Goal: Information Seeking & Learning: Check status

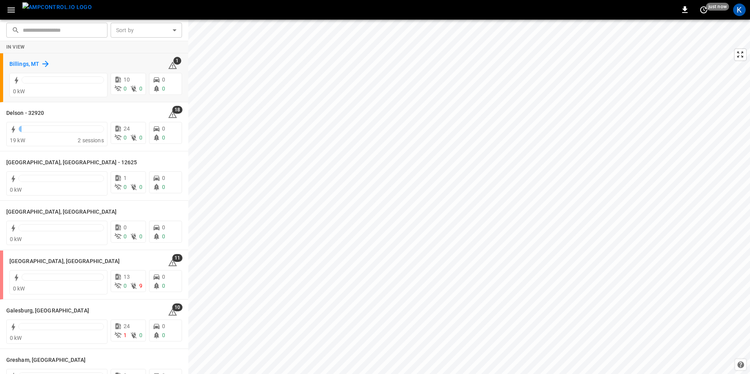
click at [25, 62] on h6 "Billings, MT" at bounding box center [24, 64] width 30 height 9
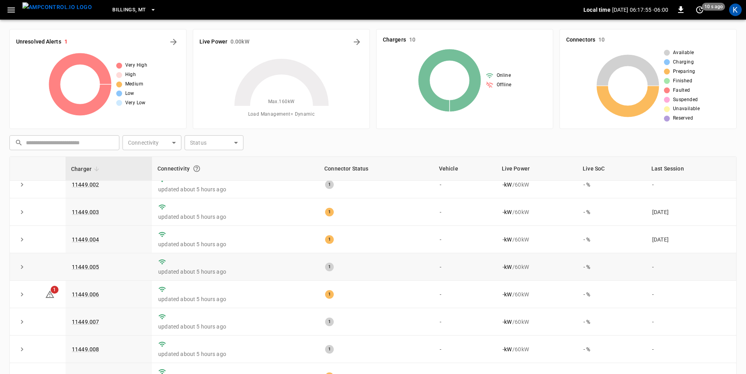
scroll to position [75, 0]
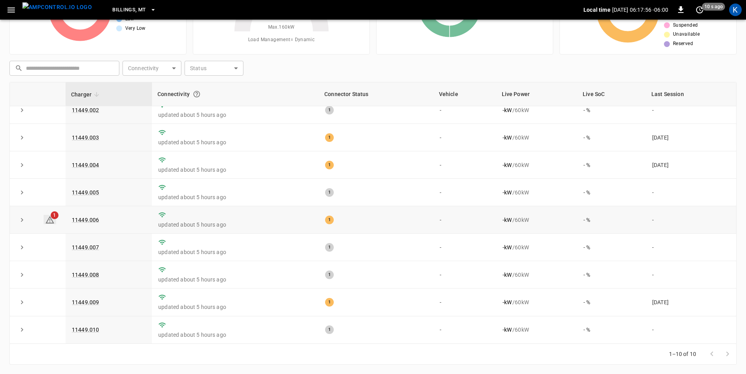
click at [48, 220] on icon at bounding box center [49, 219] width 9 height 9
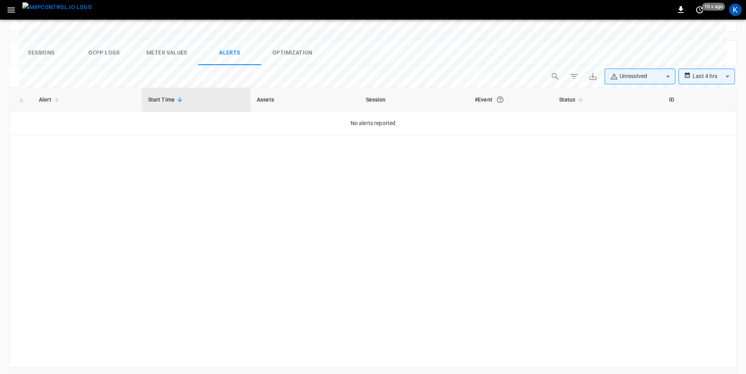
scroll to position [371, 0]
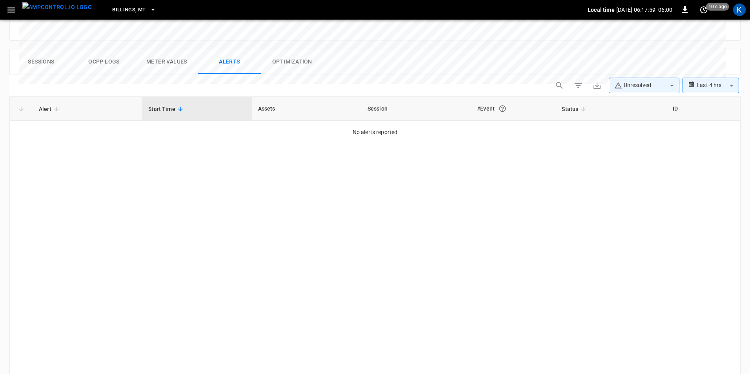
click at [698, 60] on body "**********" at bounding box center [375, 21] width 750 height 785
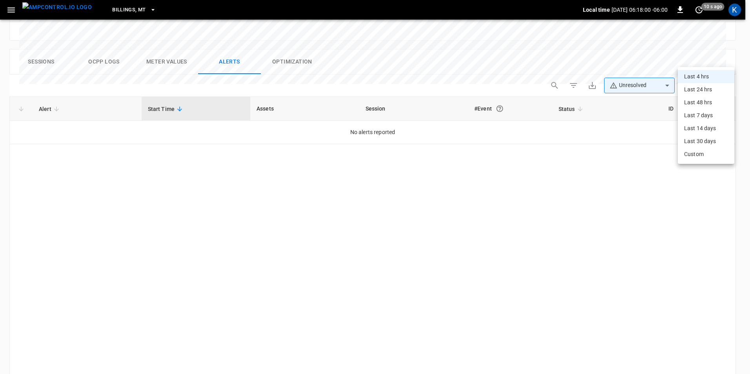
click at [698, 94] on li "Last 24 hrs" at bounding box center [706, 89] width 57 height 13
type input "**********"
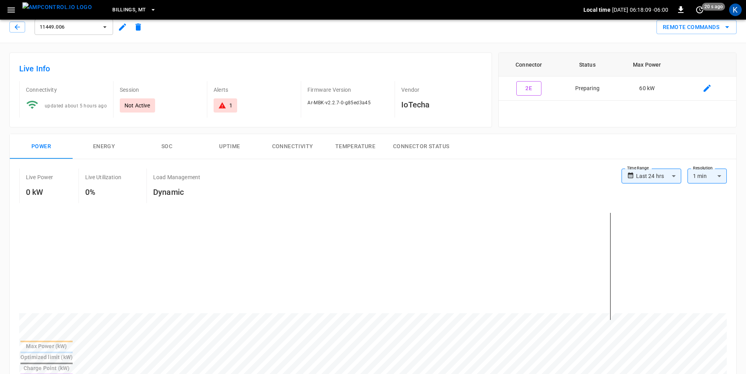
scroll to position [0, 0]
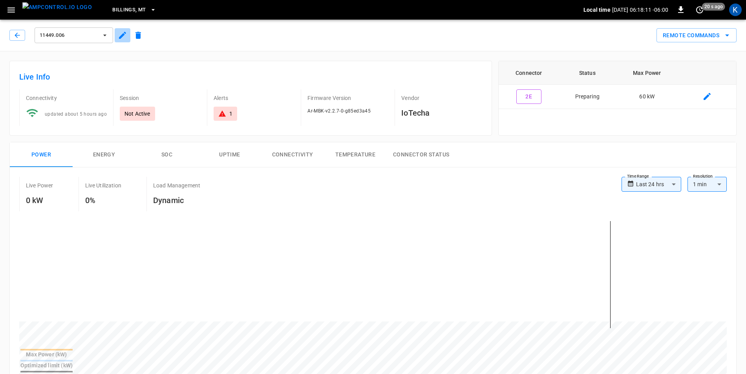
click at [118, 38] on icon "button" at bounding box center [122, 35] width 9 height 9
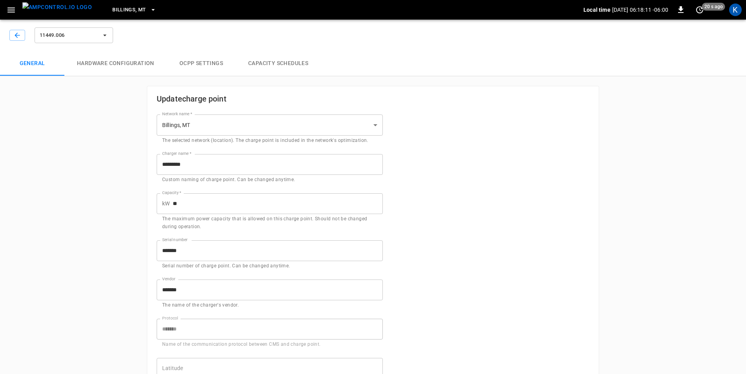
type input "**********"
click at [15, 38] on icon "button" at bounding box center [17, 35] width 8 height 8
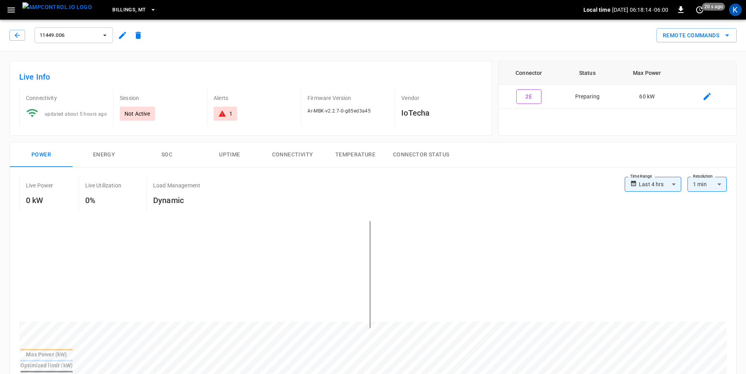
scroll to position [196, 0]
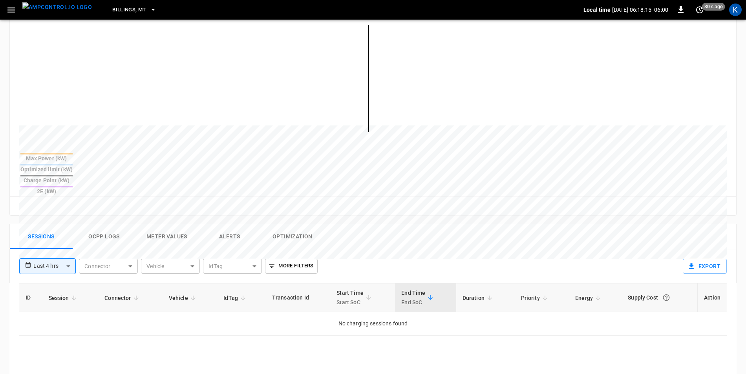
click at [112, 224] on button "Ocpp logs" at bounding box center [104, 236] width 63 height 25
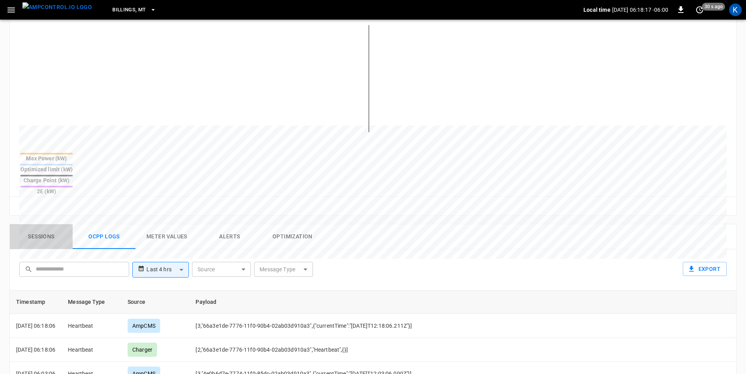
click at [51, 224] on button "Sessions" at bounding box center [41, 236] width 63 height 25
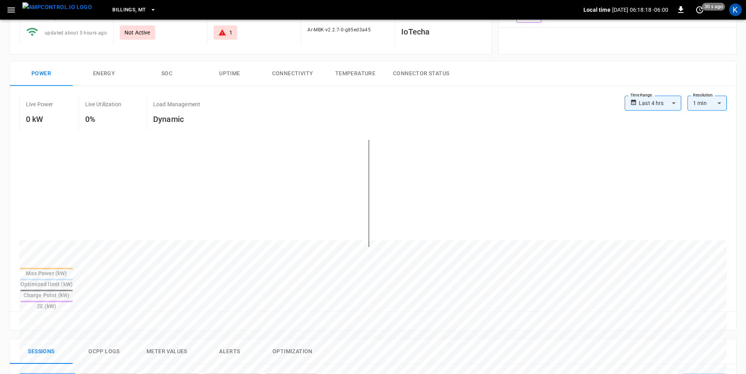
scroll to position [0, 0]
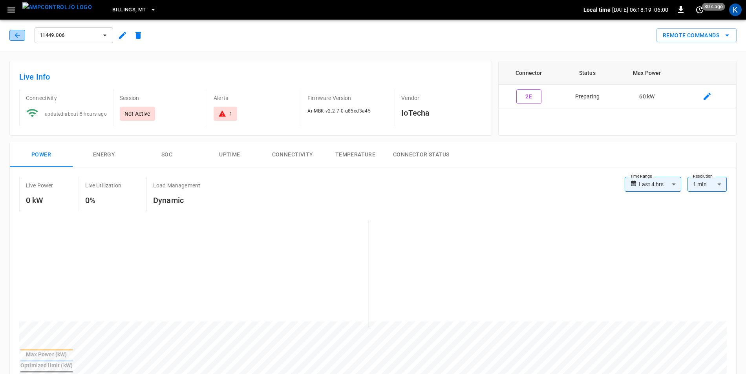
click at [18, 40] on button "button" at bounding box center [17, 35] width 16 height 11
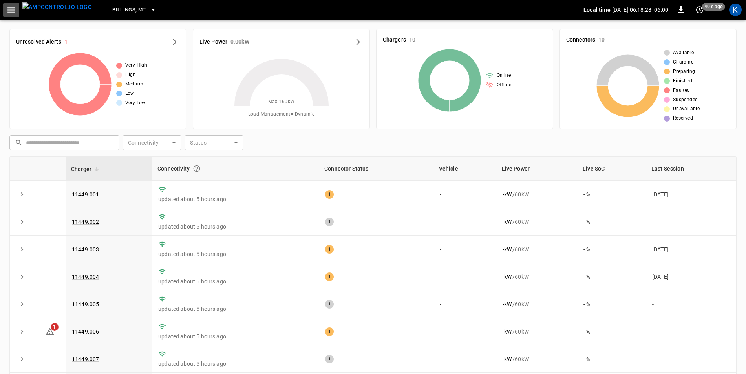
click at [10, 11] on icon "button" at bounding box center [11, 10] width 10 height 10
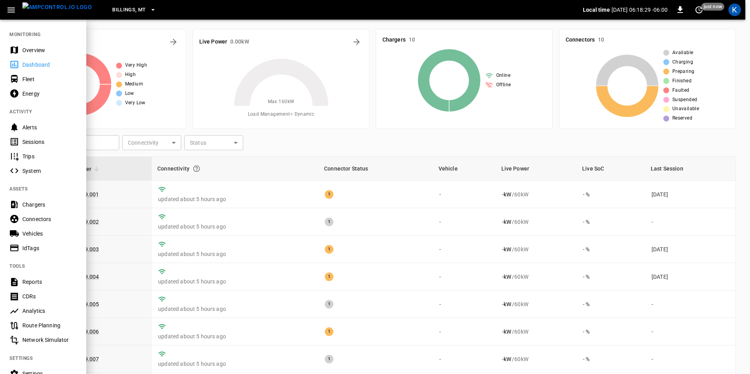
click at [46, 52] on div "Overview" at bounding box center [49, 50] width 55 height 8
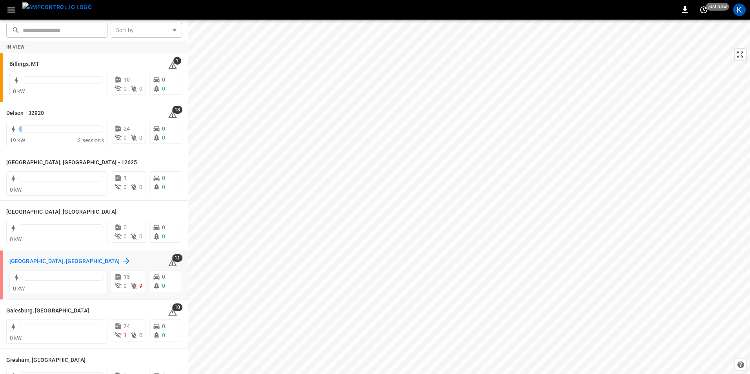
click at [50, 258] on h6 "El Dorado Springs, MO" at bounding box center [64, 261] width 111 height 9
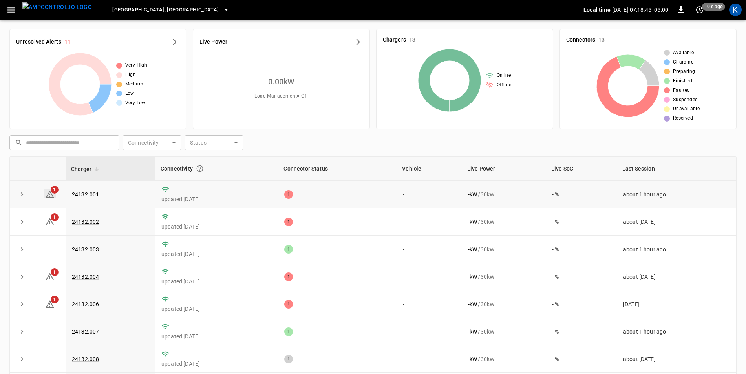
click at [51, 194] on icon at bounding box center [50, 194] width 9 height 7
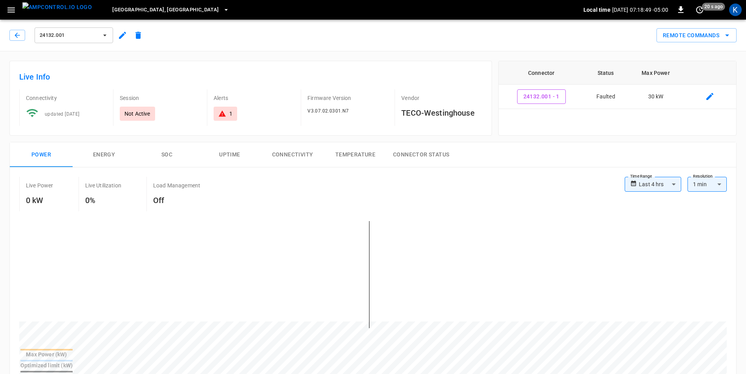
click at [122, 36] on icon "button" at bounding box center [122, 35] width 7 height 7
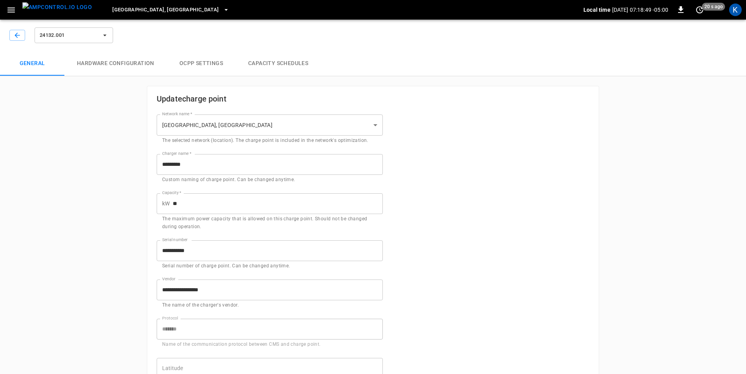
type input "**********"
click at [15, 35] on icon "button" at bounding box center [17, 35] width 8 height 8
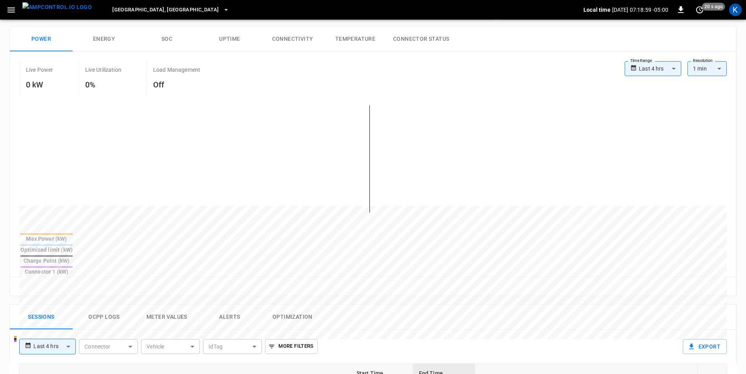
scroll to position [275, 0]
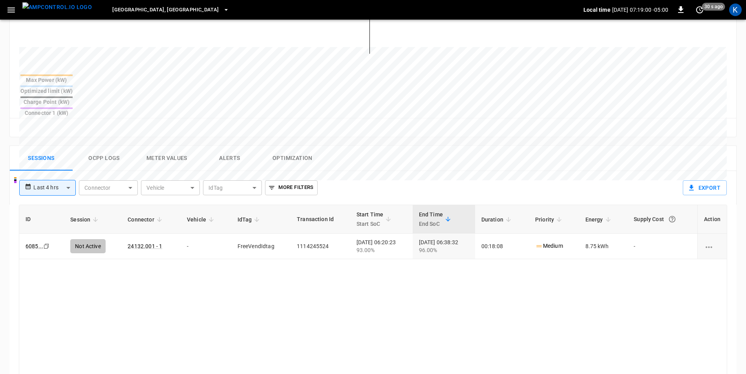
click at [221, 146] on button "Alerts" at bounding box center [229, 158] width 63 height 25
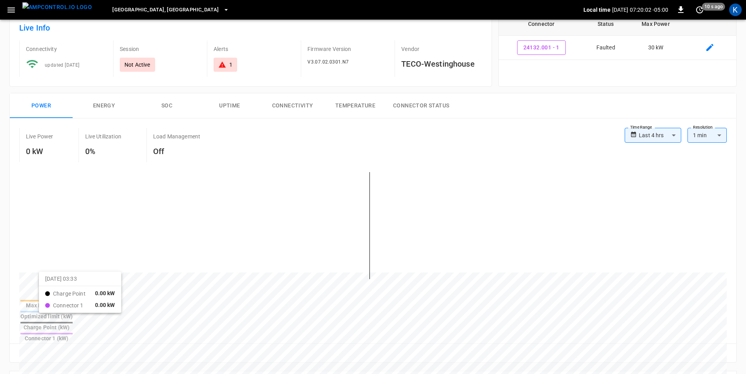
scroll to position [0, 0]
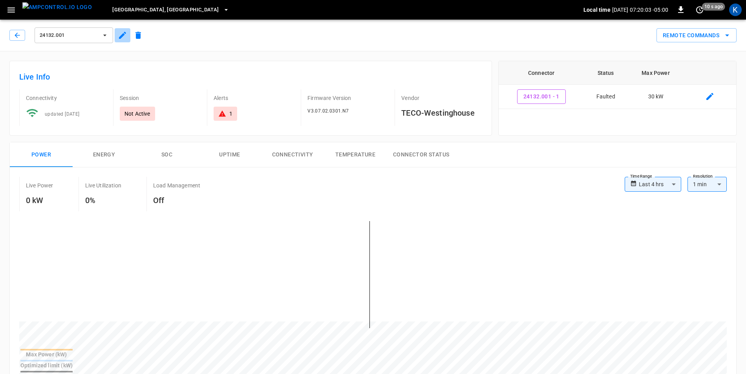
click at [123, 35] on icon "button" at bounding box center [122, 35] width 7 height 7
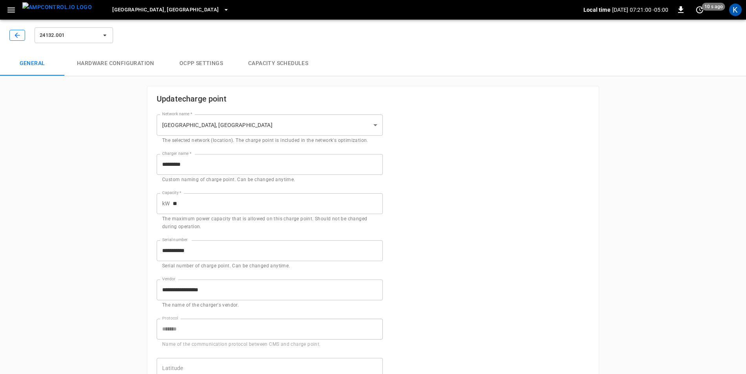
click at [16, 37] on icon "button" at bounding box center [17, 35] width 8 height 8
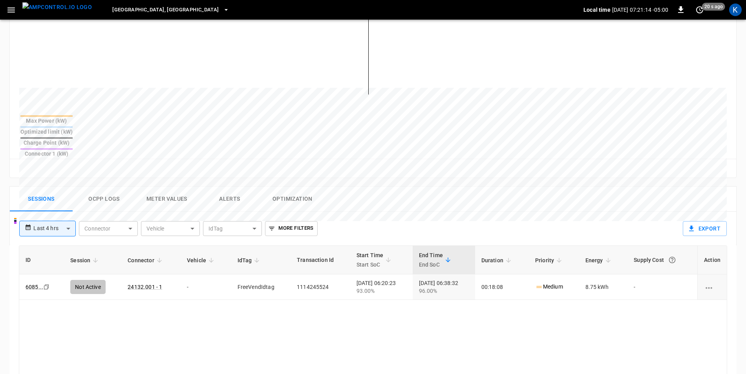
scroll to position [235, 0]
click at [229, 185] on button "Alerts" at bounding box center [229, 197] width 63 height 25
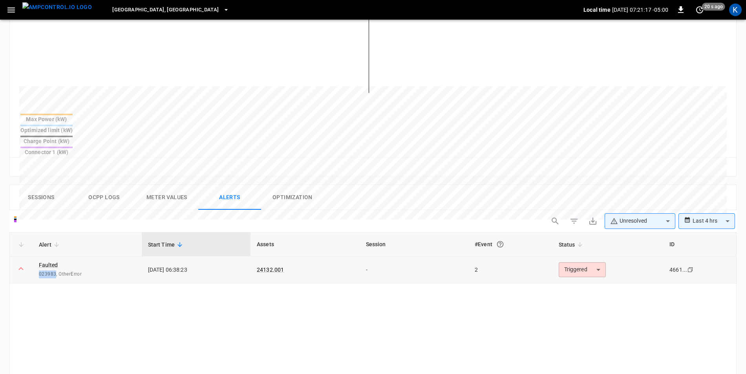
drag, startPoint x: 39, startPoint y: 247, endPoint x: 56, endPoint y: 248, distance: 17.3
click at [56, 271] on span "023983, OtherError" at bounding box center [87, 275] width 97 height 8
copy span "023983"
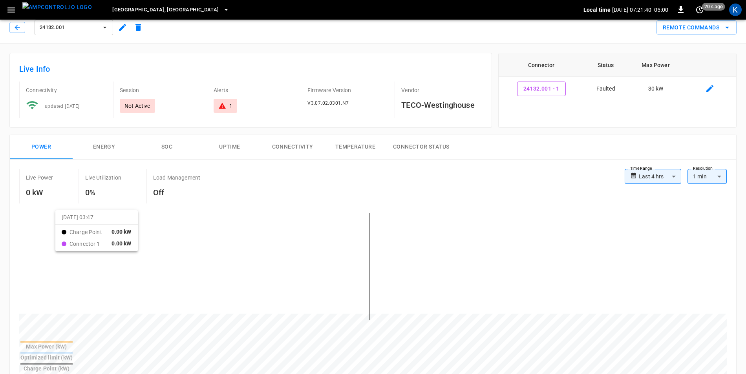
scroll to position [0, 0]
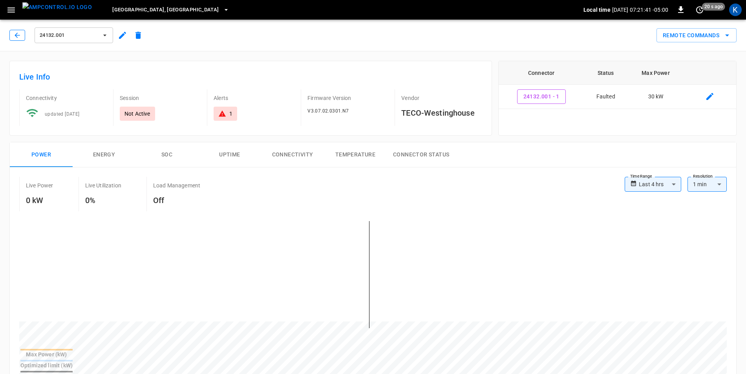
click at [18, 40] on button "button" at bounding box center [17, 35] width 16 height 11
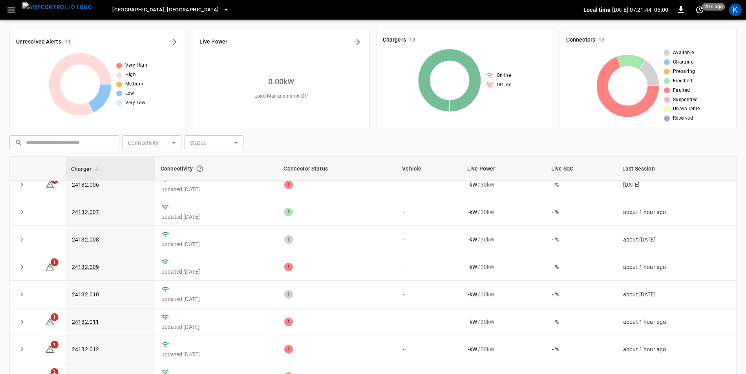
scroll to position [125, 0]
click at [46, 323] on icon at bounding box center [49, 321] width 9 height 9
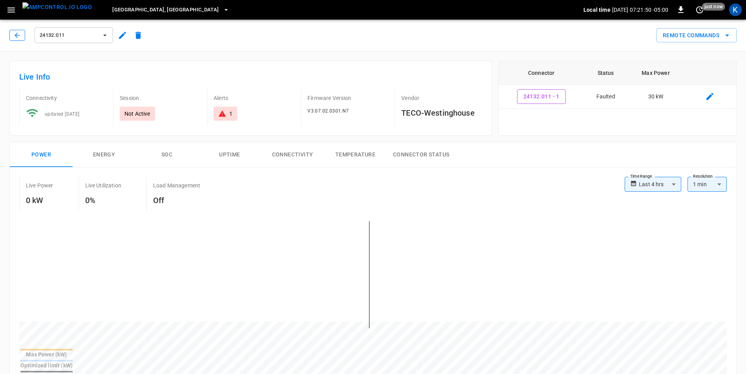
click at [18, 35] on icon "button" at bounding box center [17, 35] width 8 height 8
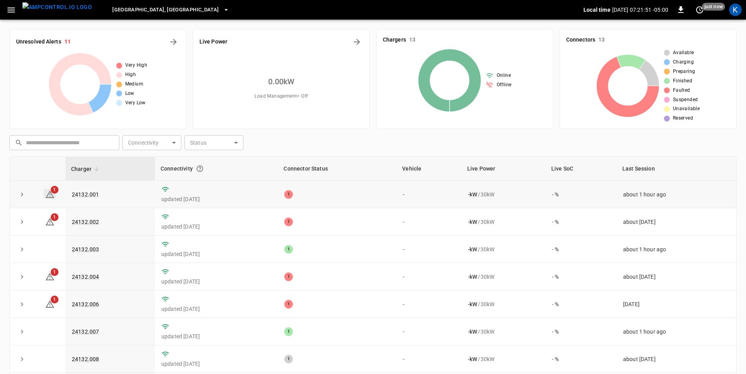
click at [51, 197] on icon at bounding box center [49, 194] width 9 height 9
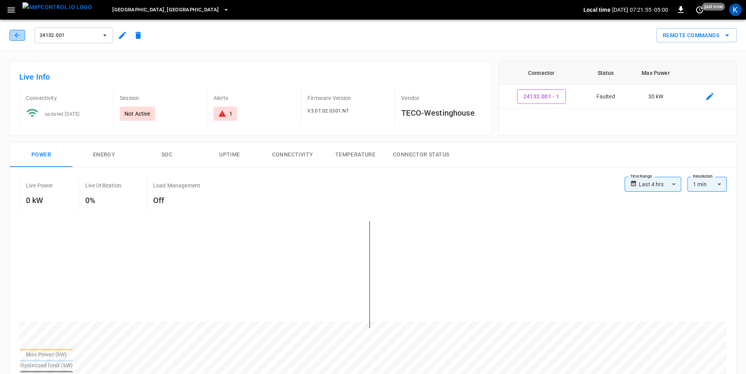
click at [14, 35] on icon "button" at bounding box center [17, 35] width 8 height 8
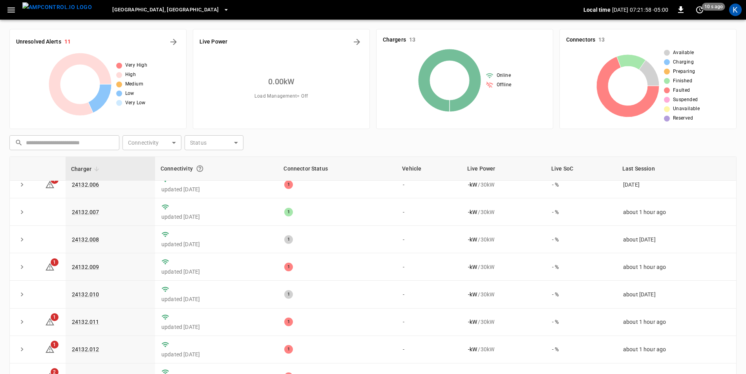
scroll to position [125, 0]
click at [86, 265] on link "24132.009" at bounding box center [85, 267] width 30 height 9
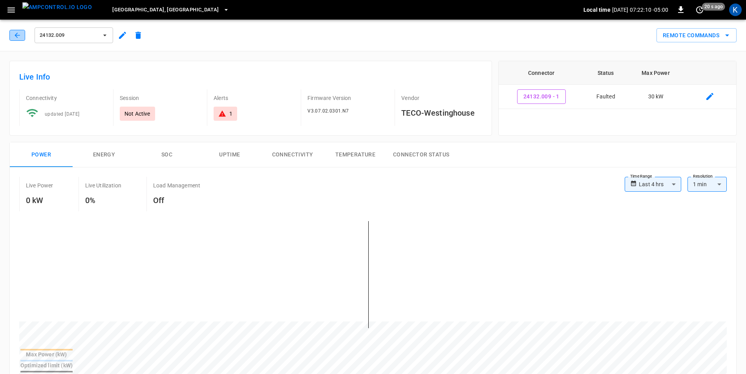
click at [20, 36] on icon "button" at bounding box center [17, 35] width 8 height 8
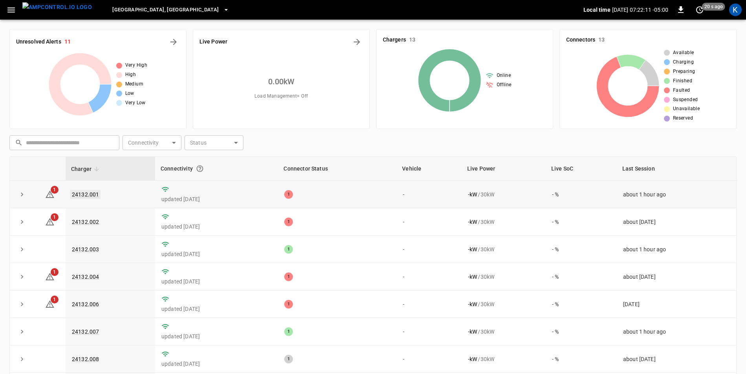
click at [82, 193] on link "24132.001" at bounding box center [85, 194] width 30 height 9
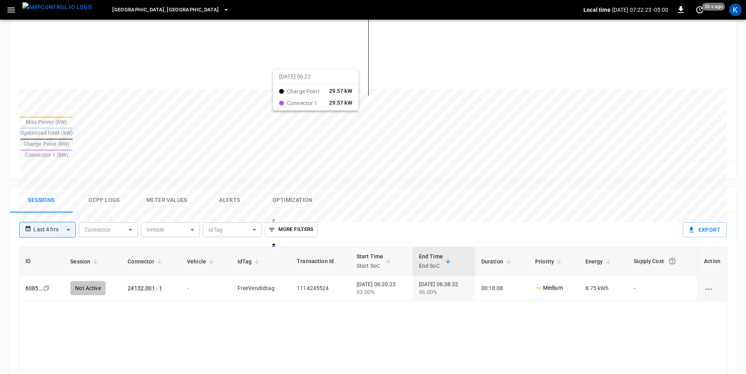
scroll to position [235, 0]
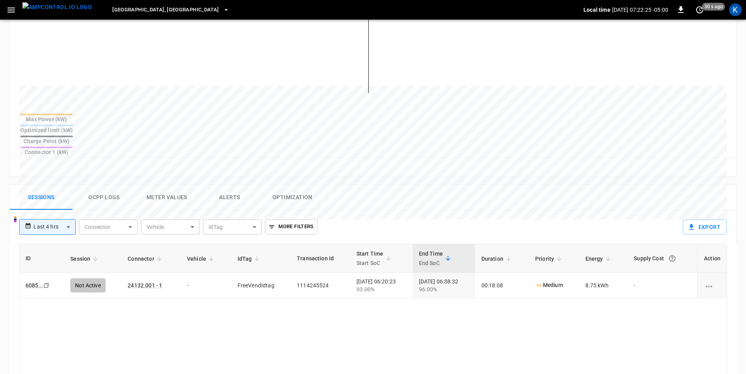
click at [58, 204] on body "**********" at bounding box center [373, 151] width 746 height 772
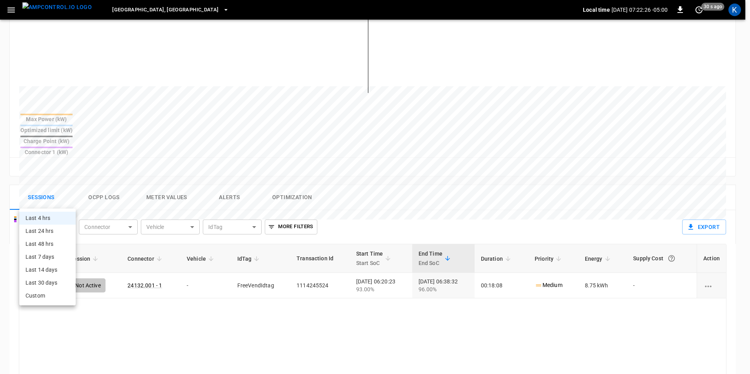
click at [57, 233] on li "Last 24 hrs" at bounding box center [47, 231] width 57 height 13
type input "**********"
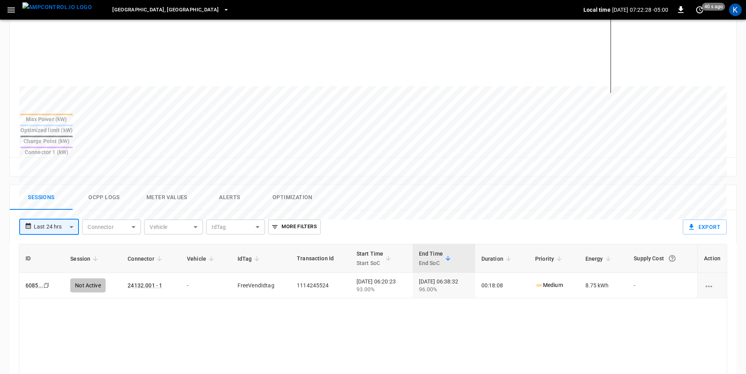
click at [58, 204] on body "**********" at bounding box center [373, 151] width 746 height 772
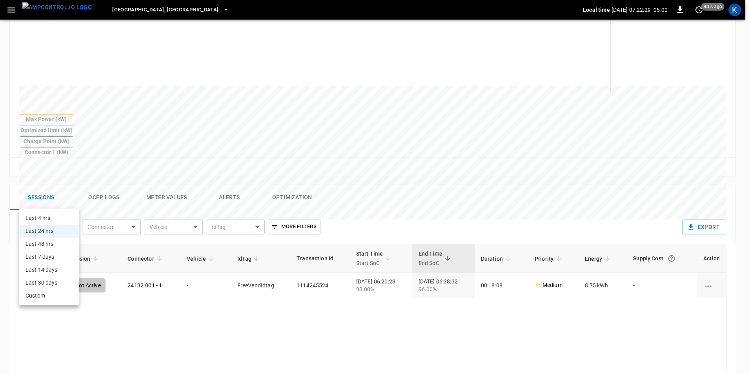
click at [56, 246] on li "Last 48 hrs" at bounding box center [49, 244] width 60 height 13
type input "**********"
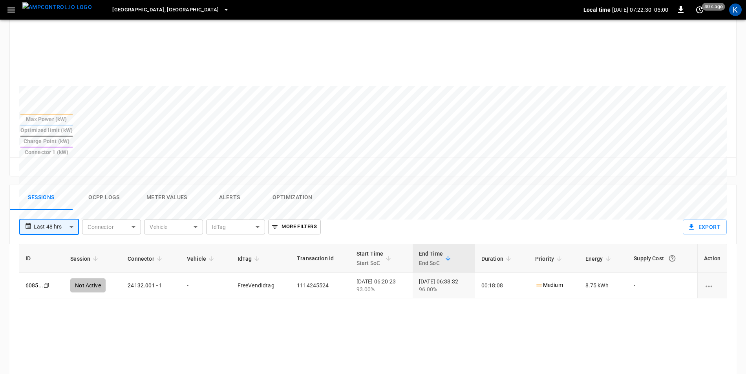
click at [53, 195] on body "**********" at bounding box center [373, 151] width 746 height 772
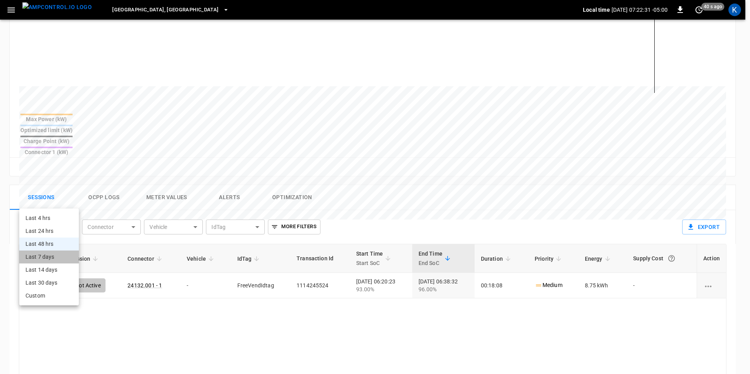
click at [55, 257] on li "Last 7 days" at bounding box center [49, 257] width 60 height 13
type input "**********"
type input "***"
type input "**********"
click at [60, 201] on body "**********" at bounding box center [375, 151] width 750 height 772
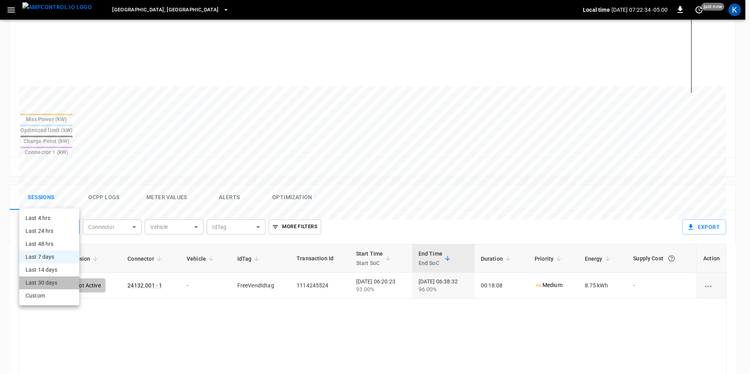
click at [53, 281] on li "Last 30 days" at bounding box center [49, 283] width 60 height 13
type input "**********"
type input "**"
type input "**********"
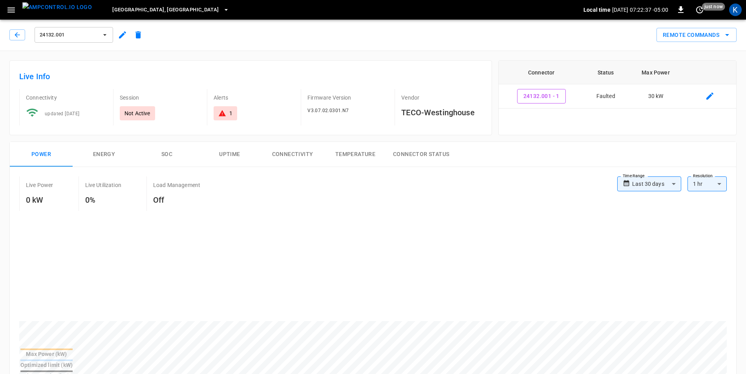
scroll to position [0, 0]
click at [14, 38] on icon "button" at bounding box center [17, 35] width 8 height 8
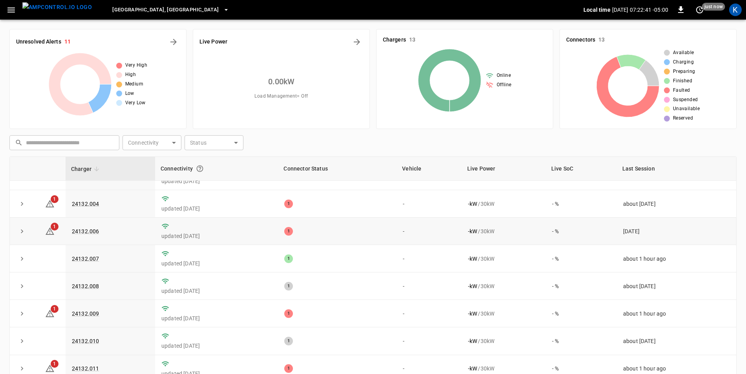
scroll to position [47, 0]
click at [47, 231] on icon at bounding box center [49, 230] width 9 height 9
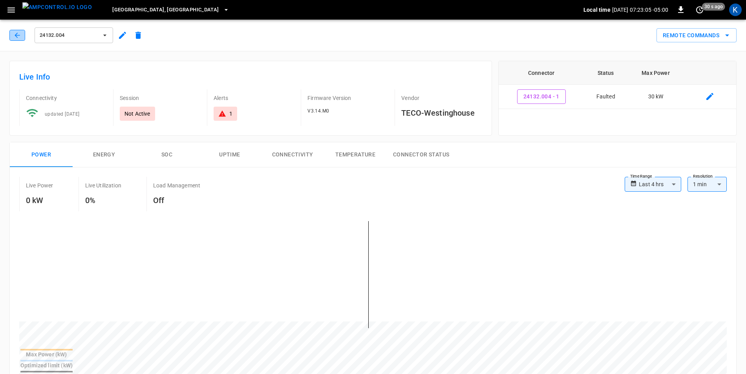
click at [22, 40] on button "button" at bounding box center [17, 35] width 16 height 11
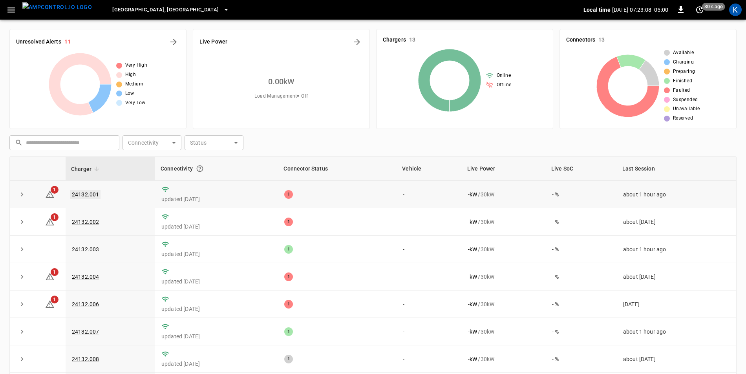
click at [89, 194] on link "24132.001" at bounding box center [85, 194] width 30 height 9
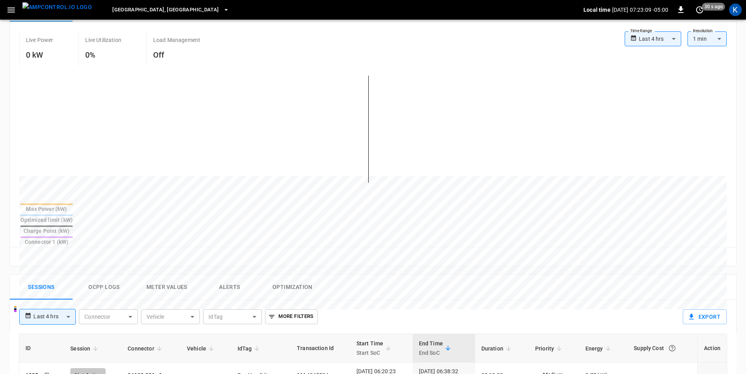
scroll to position [196, 0]
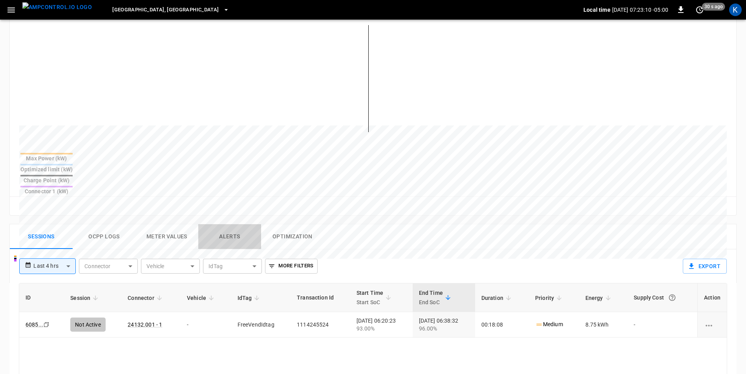
click at [221, 224] on button "Alerts" at bounding box center [229, 236] width 63 height 25
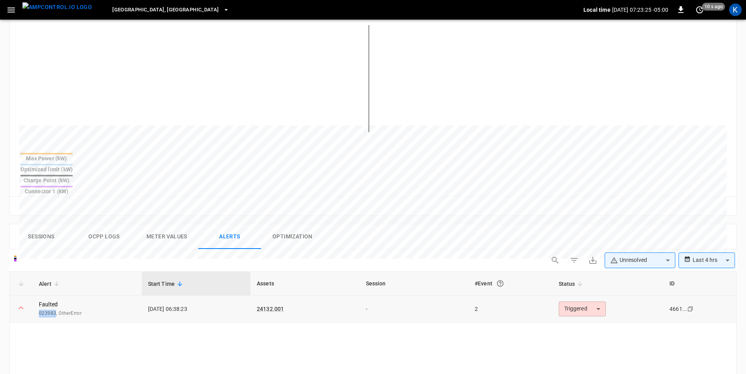
drag, startPoint x: 39, startPoint y: 286, endPoint x: 55, endPoint y: 289, distance: 16.0
click at [55, 310] on span "023983, OtherError" at bounding box center [87, 314] width 97 height 8
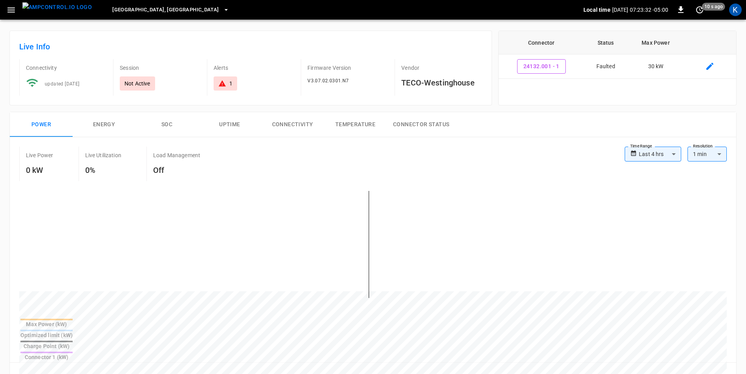
scroll to position [0, 0]
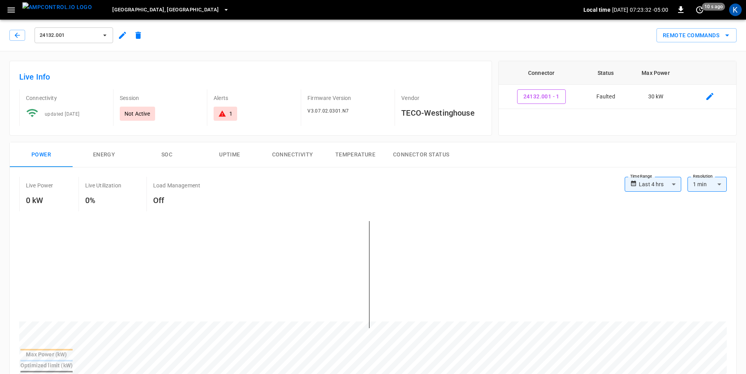
click at [99, 35] on button "24132.001" at bounding box center [74, 35] width 78 height 16
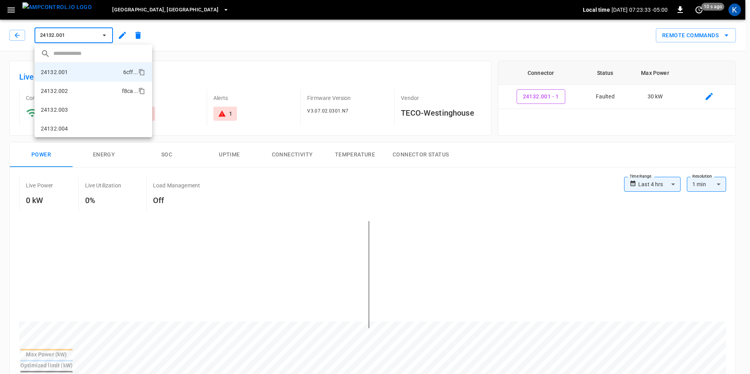
click at [73, 90] on li "24132.002 f8ca ..." at bounding box center [94, 91] width 118 height 19
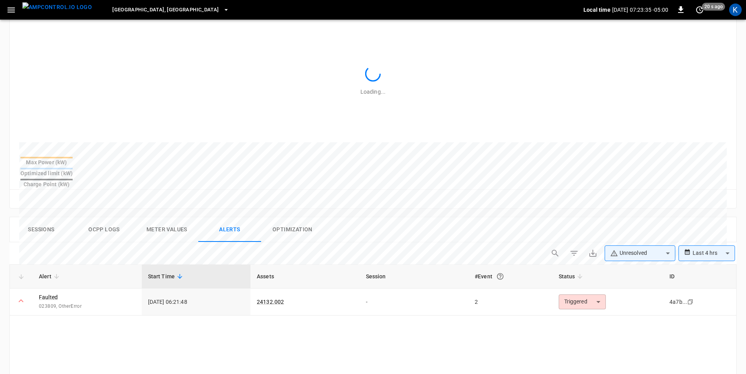
scroll to position [196, 0]
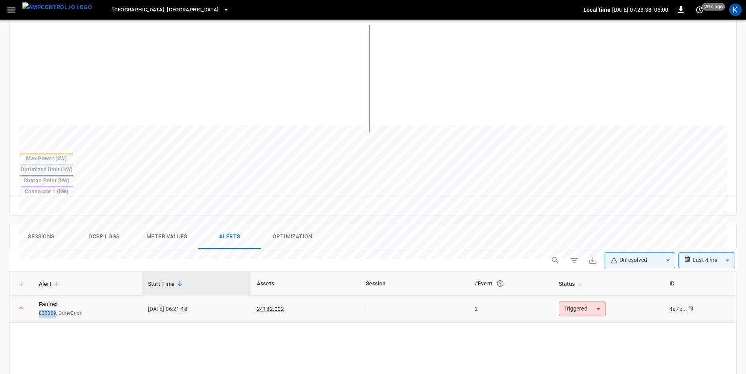
drag, startPoint x: 39, startPoint y: 287, endPoint x: 56, endPoint y: 289, distance: 16.6
click at [56, 310] on span "023809, OtherError" at bounding box center [87, 314] width 97 height 8
copy span "023809"
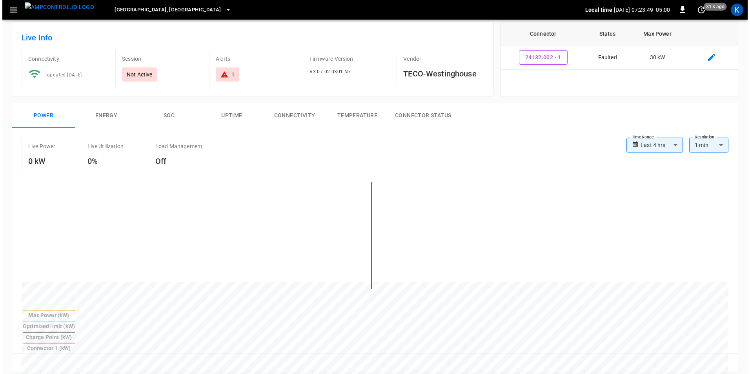
scroll to position [0, 0]
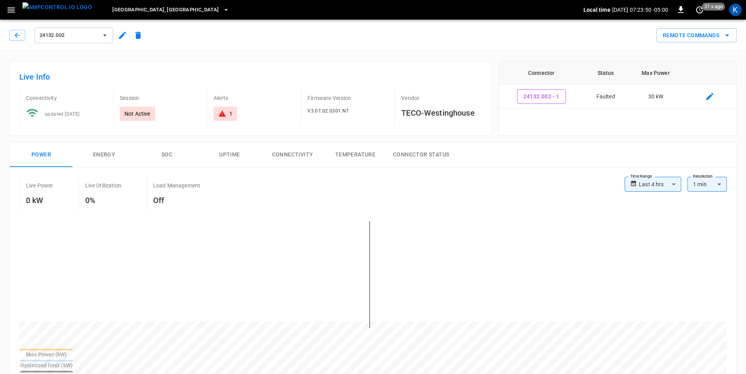
click at [106, 36] on icon "button" at bounding box center [105, 35] width 8 height 8
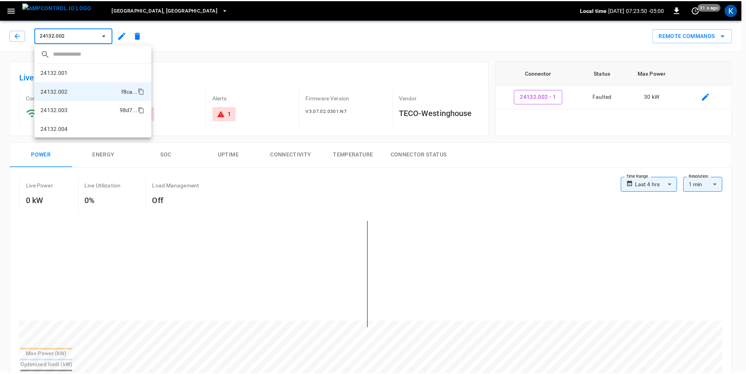
scroll to position [13, 0]
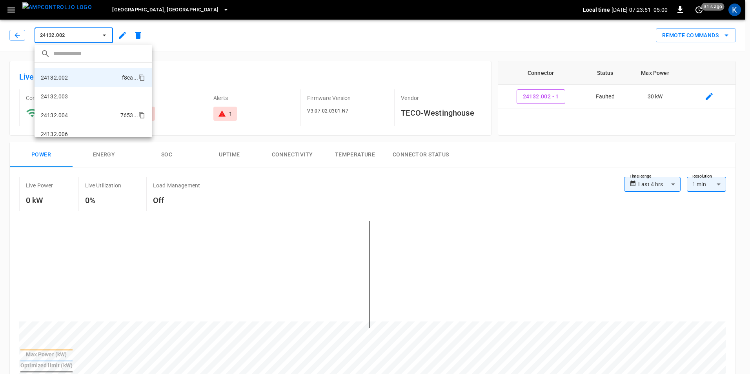
click at [81, 118] on li "24132.004 7653 ..." at bounding box center [94, 115] width 118 height 19
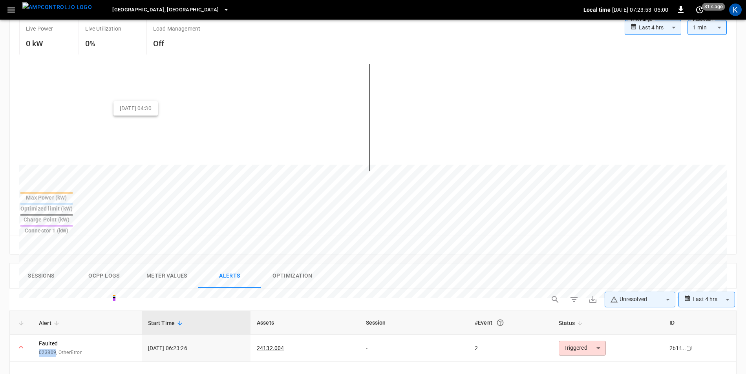
scroll to position [196, 0]
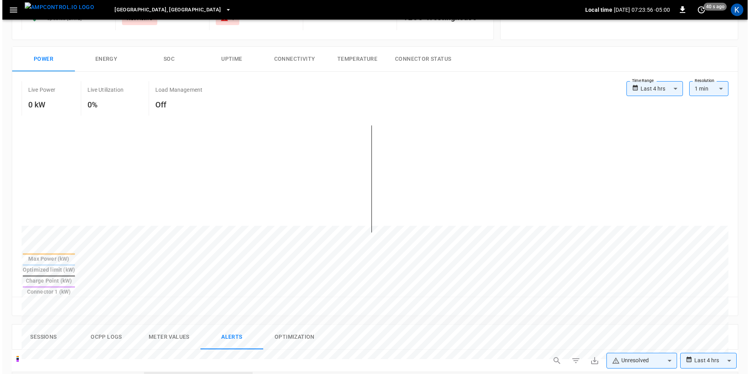
scroll to position [0, 0]
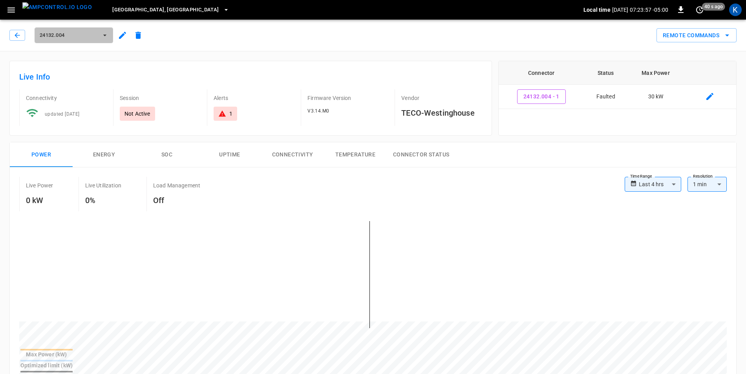
click at [101, 36] on icon "button" at bounding box center [105, 35] width 8 height 8
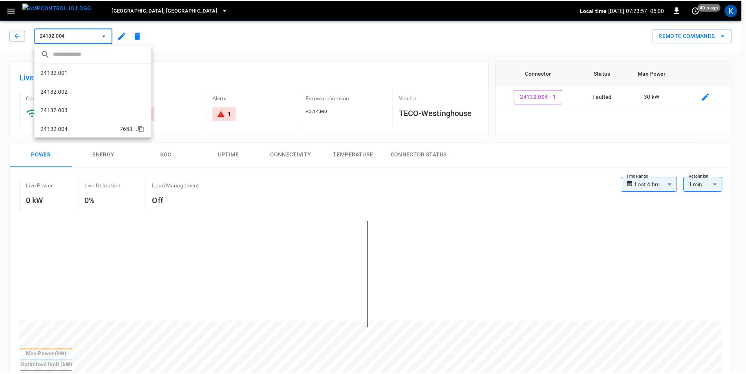
scroll to position [51, 0]
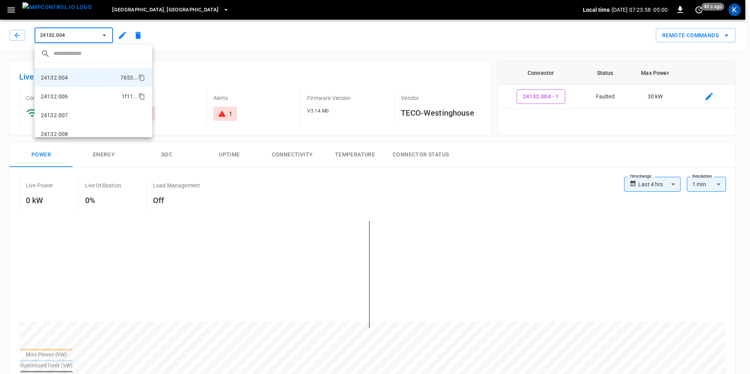
click at [78, 98] on li "24132.006 1f11 ..." at bounding box center [94, 96] width 118 height 19
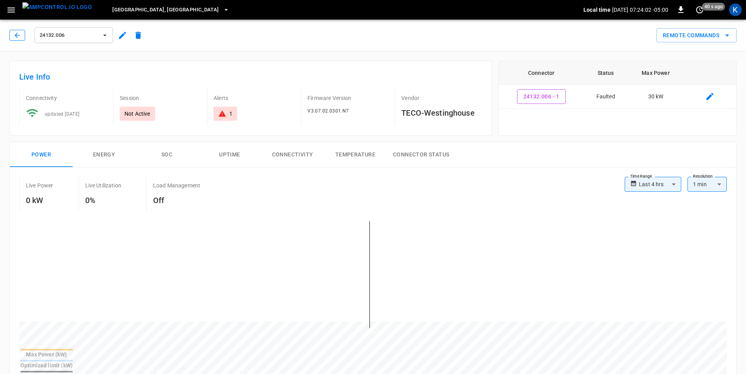
click at [18, 37] on icon "button" at bounding box center [17, 35] width 8 height 8
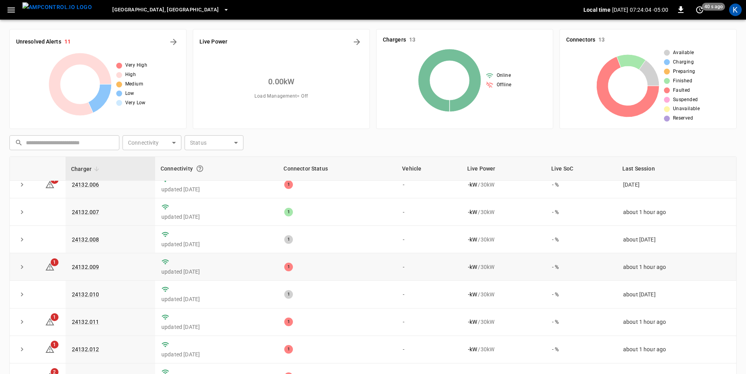
scroll to position [125, 0]
click at [88, 263] on link "24132.009" at bounding box center [85, 267] width 30 height 9
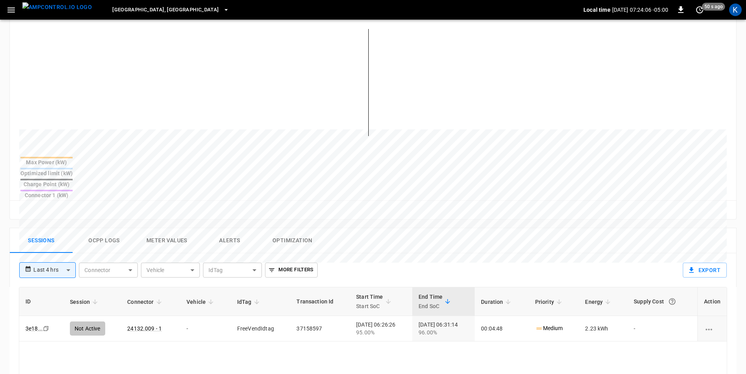
scroll to position [196, 0]
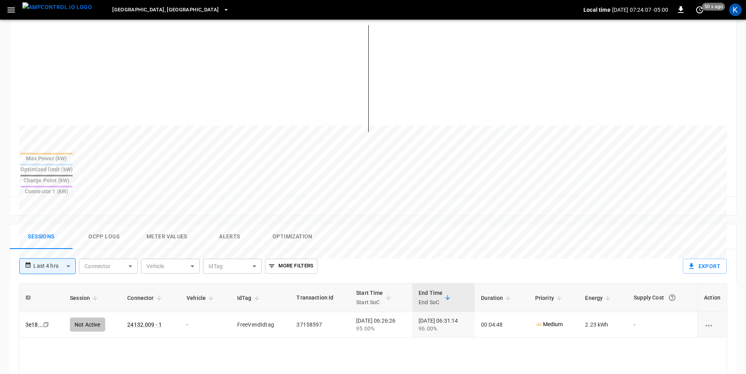
click at [235, 224] on button "Alerts" at bounding box center [229, 236] width 63 height 25
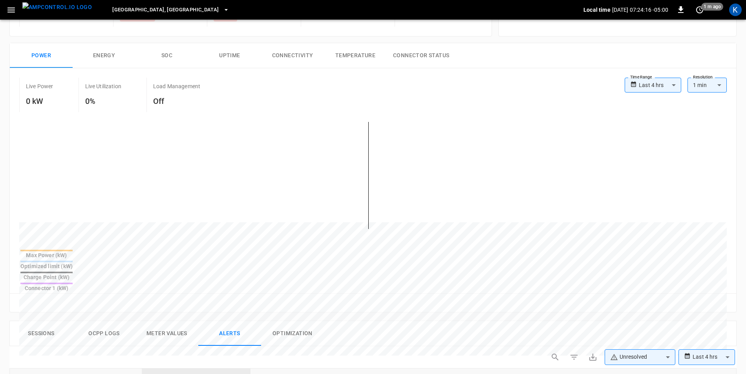
scroll to position [0, 0]
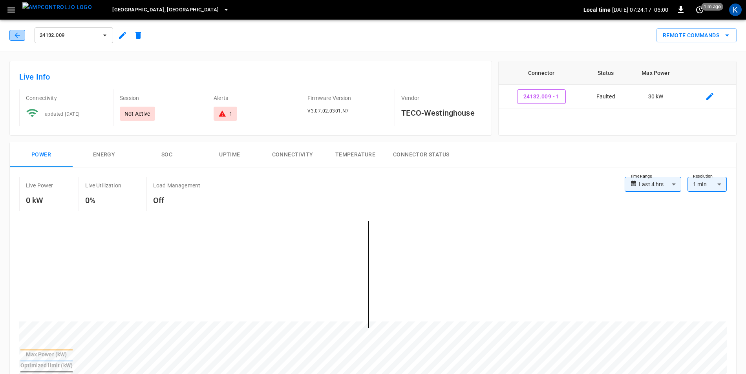
click at [15, 36] on icon "button" at bounding box center [17, 35] width 8 height 8
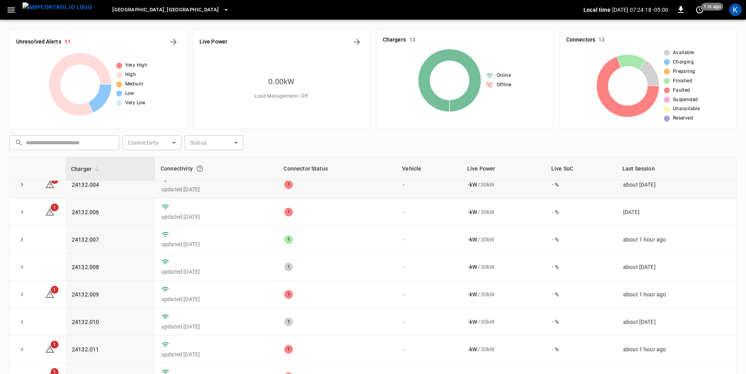
scroll to position [125, 0]
click at [52, 320] on icon at bounding box center [49, 321] width 9 height 9
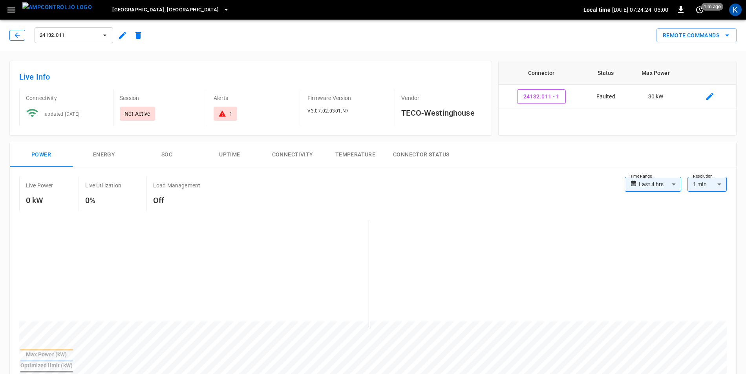
click at [21, 36] on icon "button" at bounding box center [17, 35] width 8 height 8
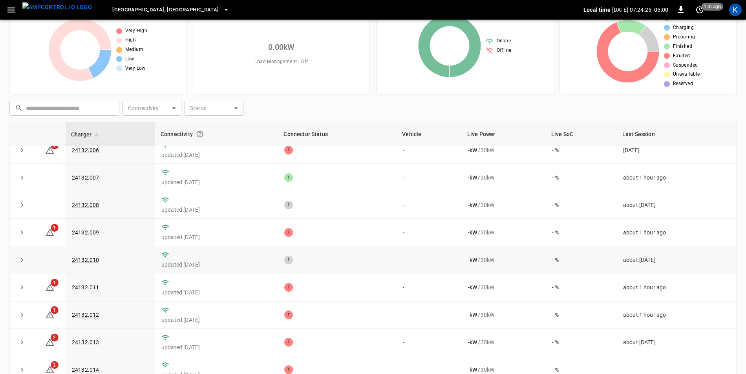
scroll to position [75, 0]
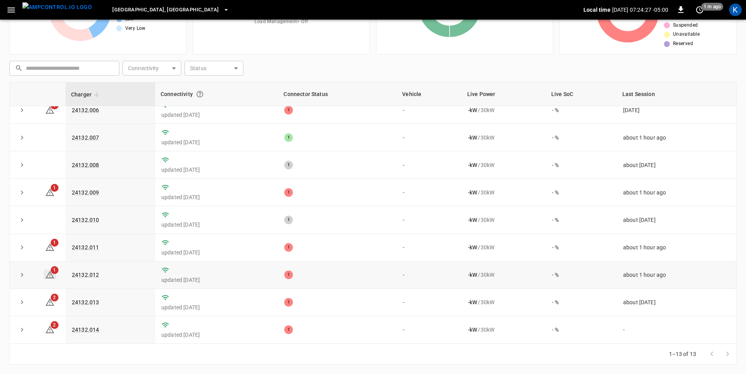
click at [50, 274] on icon at bounding box center [50, 274] width 9 height 7
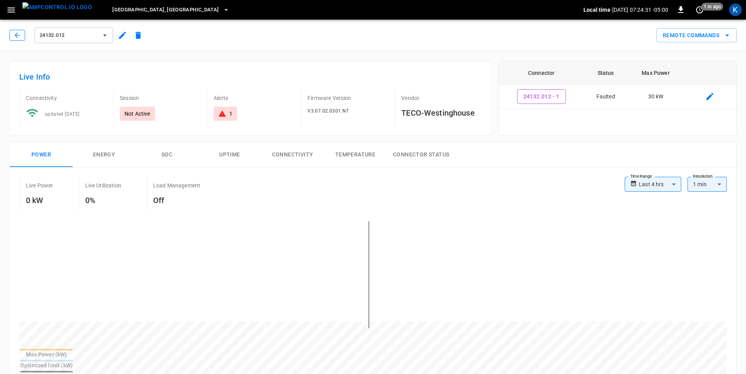
click at [17, 38] on icon "button" at bounding box center [17, 35] width 8 height 8
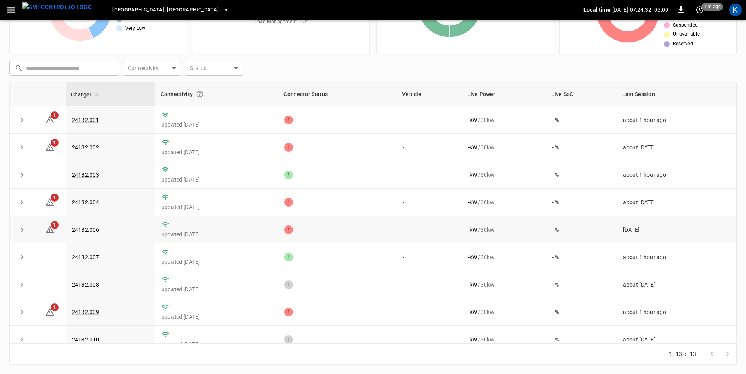
scroll to position [125, 0]
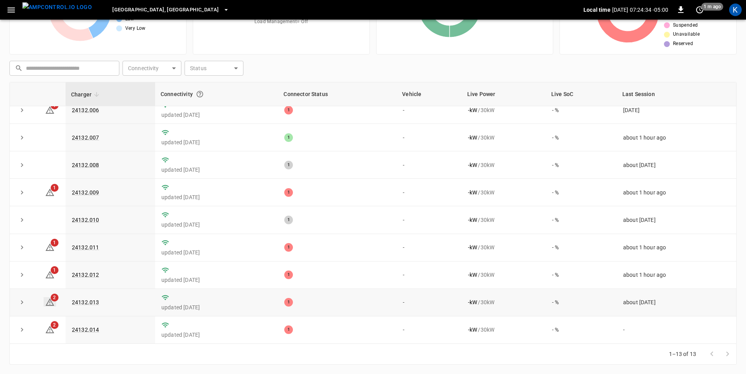
click at [50, 302] on icon at bounding box center [50, 302] width 9 height 7
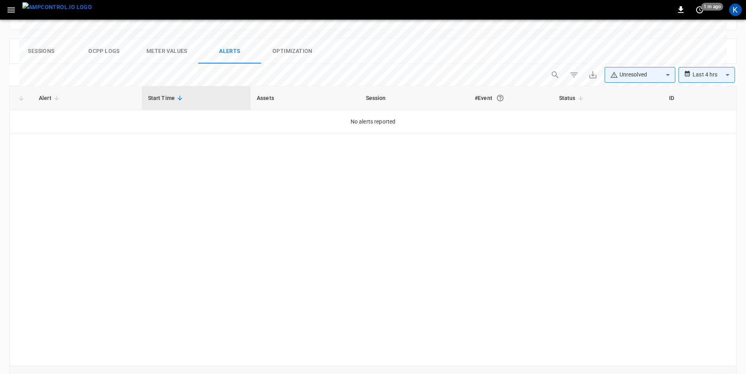
scroll to position [371, 0]
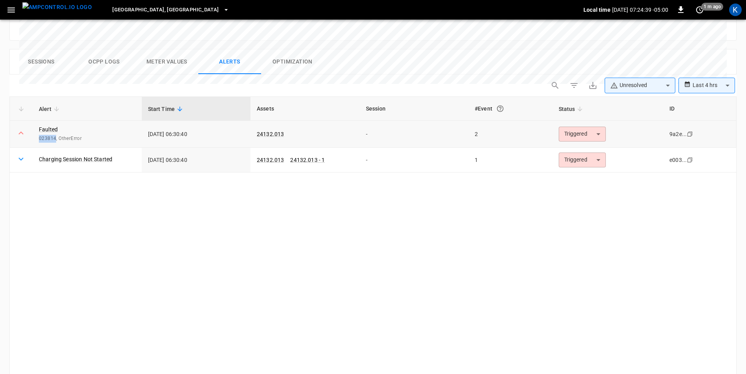
drag, startPoint x: 39, startPoint y: 112, endPoint x: 56, endPoint y: 113, distance: 16.5
click at [56, 135] on span "023814, OtherError" at bounding box center [87, 139] width 97 height 8
copy span "023814"
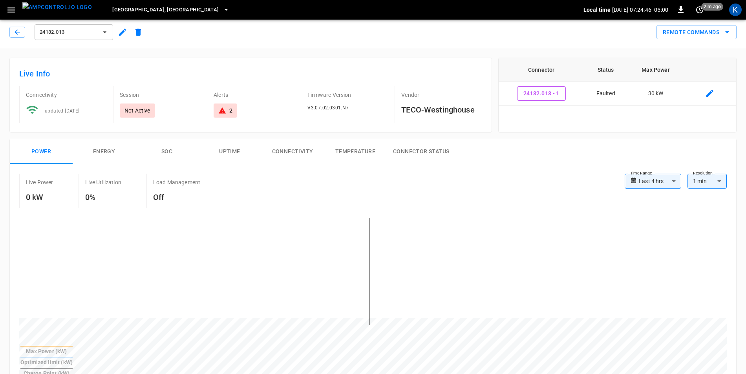
scroll to position [0, 0]
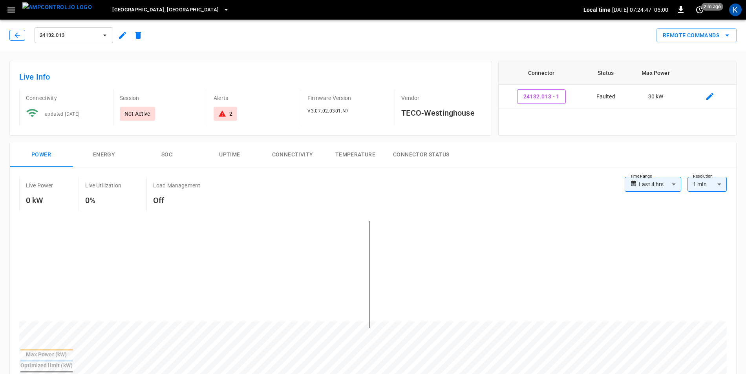
click at [17, 38] on icon "button" at bounding box center [17, 35] width 8 height 8
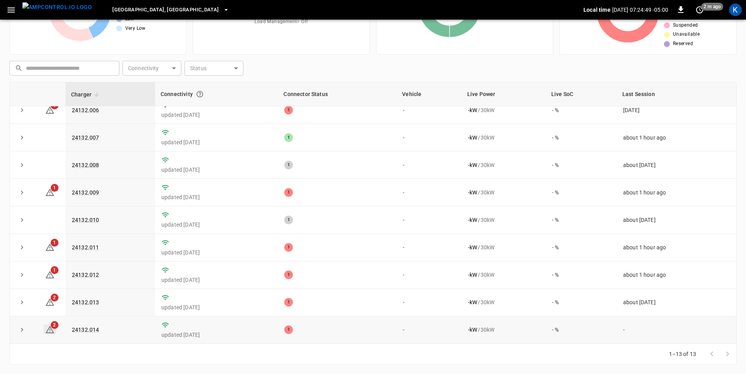
click at [51, 329] on icon at bounding box center [50, 329] width 9 height 7
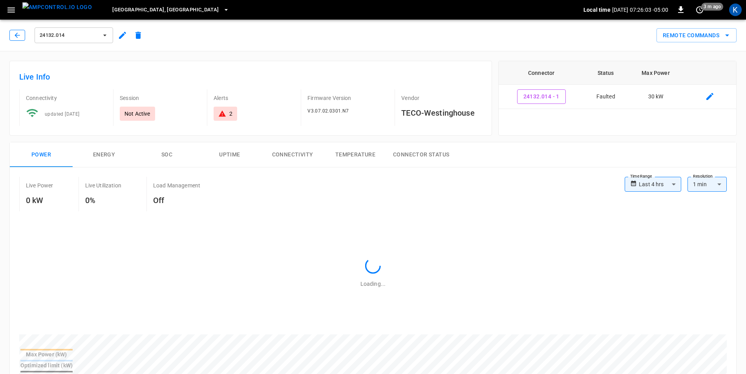
click at [15, 33] on icon "button" at bounding box center [17, 35] width 8 height 8
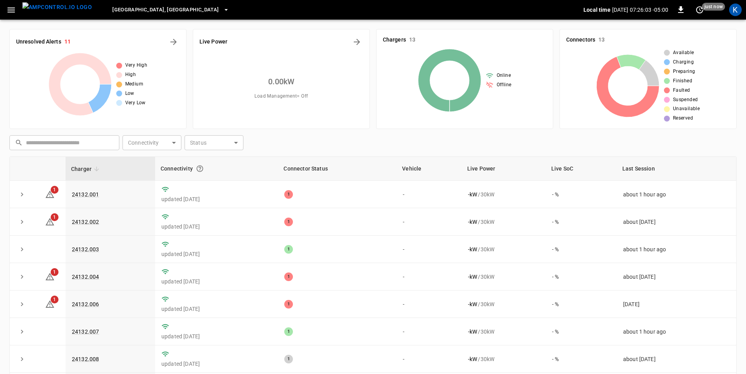
scroll to position [75, 0]
